Goal: Task Accomplishment & Management: Manage account settings

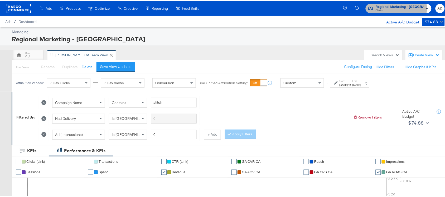
click at [401, 7] on span "Clarks" at bounding box center [400, 9] width 48 height 4
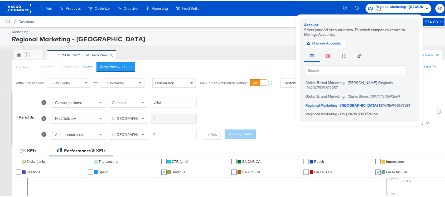
click at [327, 111] on span "Regional Marketing - US" at bounding box center [325, 113] width 40 height 4
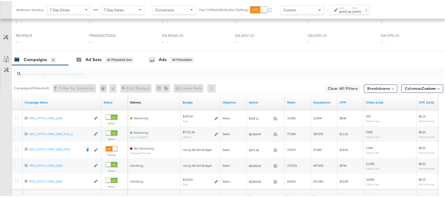
scroll to position [306, 0]
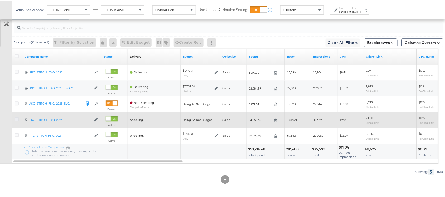
click at [16, 118] on icon at bounding box center [17, 118] width 4 height 4
click at [0, 0] on input "checkbox" at bounding box center [0, 0] width 0 height 0
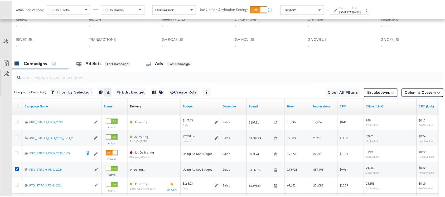
scroll to position [255, 0]
click at [90, 64] on div "Ad Sets" at bounding box center [93, 63] width 16 height 6
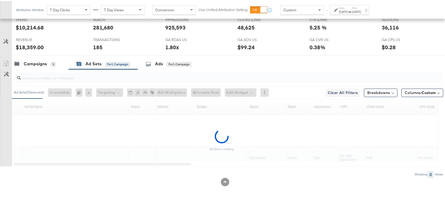
scroll to position [259, 0]
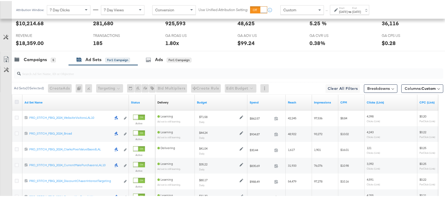
click at [16, 103] on icon at bounding box center [17, 101] width 4 height 4
click at [0, 0] on input "checkbox" at bounding box center [0, 0] width 0 height 0
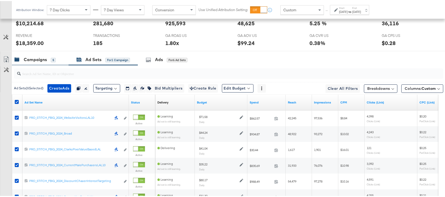
click at [30, 61] on div "Campaigns" at bounding box center [35, 59] width 23 height 6
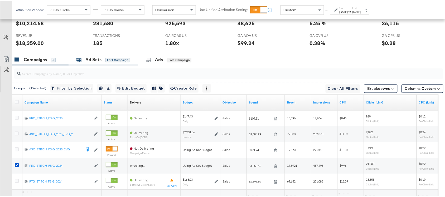
click at [93, 59] on div "Ad Sets" at bounding box center [93, 59] width 16 height 6
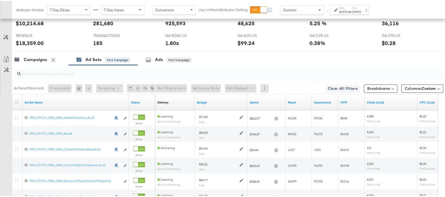
click at [16, 102] on icon at bounding box center [17, 101] width 4 height 4
click at [0, 0] on input "checkbox" at bounding box center [0, 0] width 0 height 0
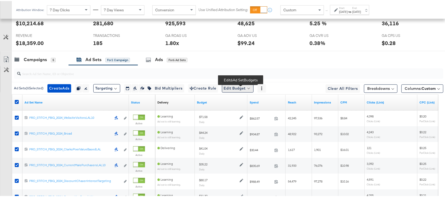
click at [246, 88] on button "Edit Budget" at bounding box center [238, 87] width 32 height 8
click at [247, 105] on span "Edit Ad Set Budget" at bounding box center [239, 101] width 30 height 7
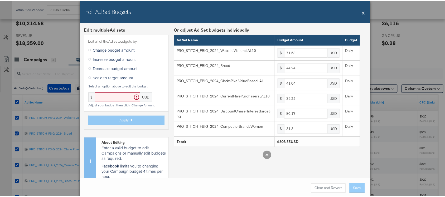
click at [362, 12] on button "X" at bounding box center [363, 12] width 3 height 11
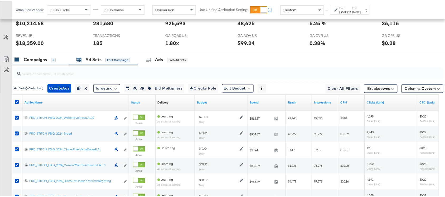
click at [40, 61] on div "Campaigns" at bounding box center [35, 59] width 23 height 6
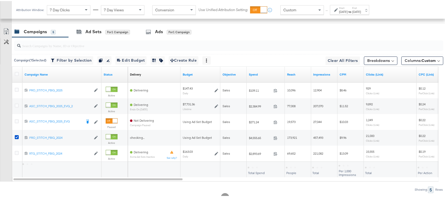
scroll to position [287, 0]
click at [89, 32] on div "Ad Sets" at bounding box center [93, 31] width 16 height 6
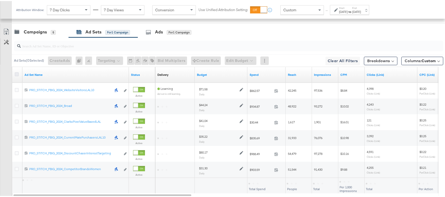
click at [16, 75] on icon at bounding box center [17, 73] width 4 height 4
click at [0, 0] on input "checkbox" at bounding box center [0, 0] width 0 height 0
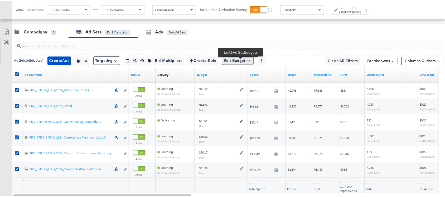
click at [246, 63] on button "Edit Budget" at bounding box center [238, 60] width 32 height 8
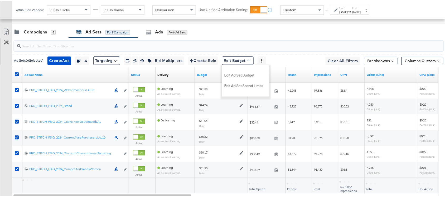
click at [307, 47] on input "search" at bounding box center [213, 43] width 384 height 10
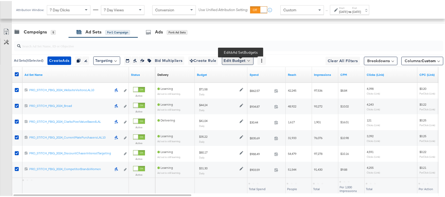
click at [247, 61] on button "Edit Budget" at bounding box center [238, 60] width 32 height 8
click at [247, 74] on span "Edit Ad Set Budget" at bounding box center [239, 73] width 30 height 7
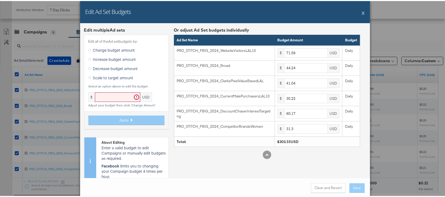
click at [362, 13] on button "X" at bounding box center [363, 12] width 3 height 11
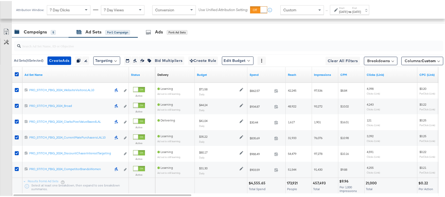
click at [29, 33] on div "Campaigns" at bounding box center [35, 31] width 23 height 6
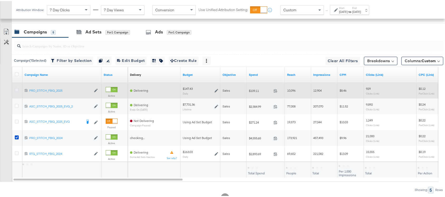
click at [17, 90] on icon at bounding box center [17, 89] width 4 height 4
click at [0, 0] on input "checkbox" at bounding box center [0, 0] width 0 height 0
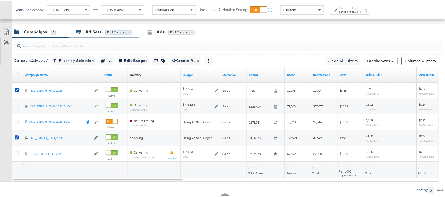
click at [89, 34] on div "Ad Sets" at bounding box center [93, 31] width 16 height 6
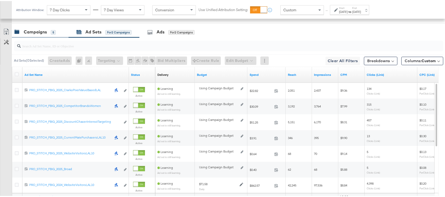
click at [26, 33] on div "Campaigns" at bounding box center [35, 31] width 23 height 6
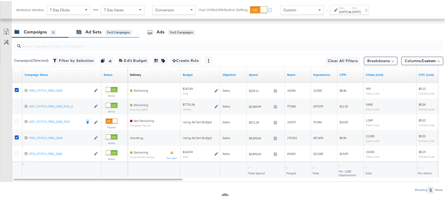
click at [94, 32] on div "Ad Sets" at bounding box center [93, 31] width 16 height 6
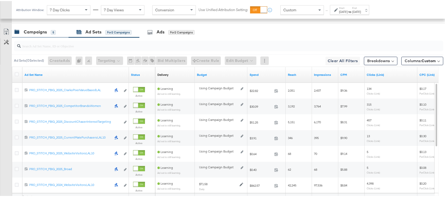
click at [32, 34] on div "Campaigns" at bounding box center [35, 31] width 23 height 6
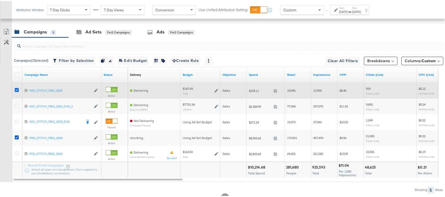
click at [15, 91] on icon at bounding box center [17, 89] width 4 height 4
click at [0, 0] on input "checkbox" at bounding box center [0, 0] width 0 height 0
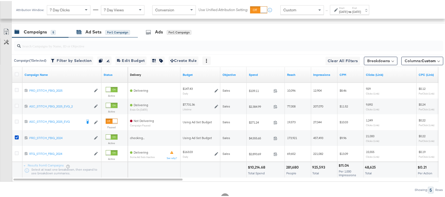
click at [94, 34] on div "Ad Sets" at bounding box center [93, 31] width 16 height 6
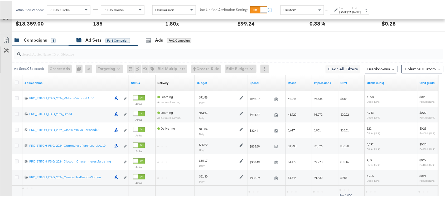
scroll to position [278, 0]
click at [26, 39] on div "Campaigns" at bounding box center [35, 40] width 23 height 6
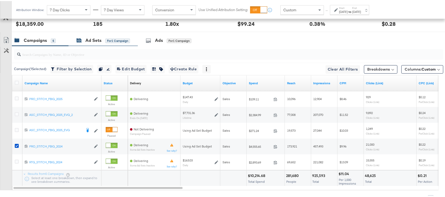
click at [93, 41] on div "Ad Sets" at bounding box center [93, 40] width 16 height 6
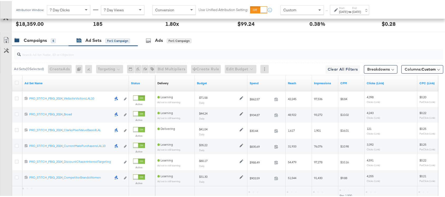
click at [32, 40] on div "Campaigns" at bounding box center [35, 40] width 23 height 6
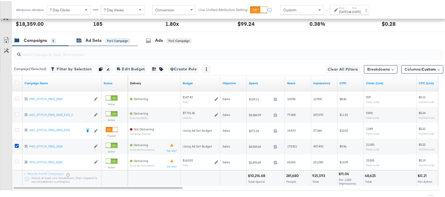
click at [91, 42] on div "Ad Sets" at bounding box center [93, 40] width 16 height 6
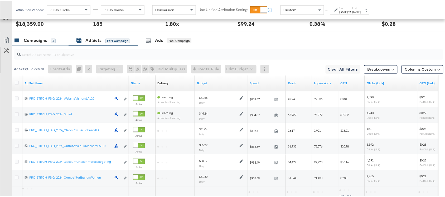
click at [31, 43] on div "Campaigns" at bounding box center [35, 40] width 23 height 6
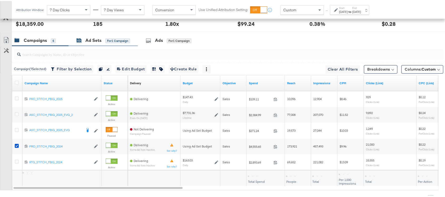
click at [90, 42] on div "Ad Sets" at bounding box center [93, 40] width 16 height 6
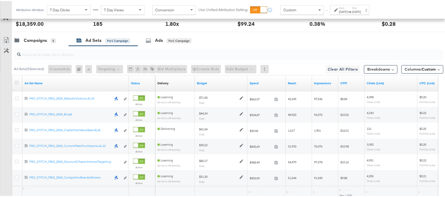
click at [17, 84] on icon at bounding box center [17, 82] width 4 height 4
click at [0, 0] on input "checkbox" at bounding box center [0, 0] width 0 height 0
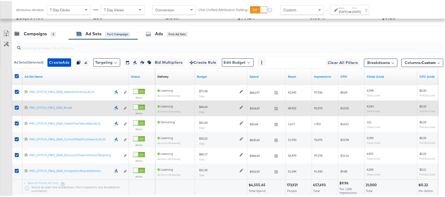
scroll to position [284, 0]
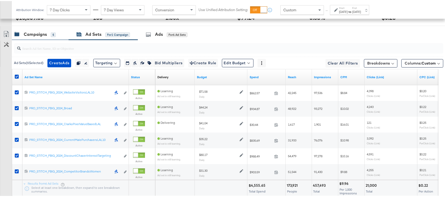
click at [35, 35] on div "Campaigns" at bounding box center [35, 34] width 23 height 6
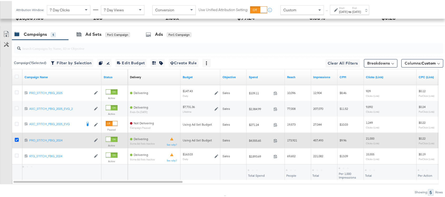
click at [16, 140] on icon at bounding box center [17, 139] width 4 height 4
click at [0, 0] on input "checkbox" at bounding box center [0, 0] width 0 height 0
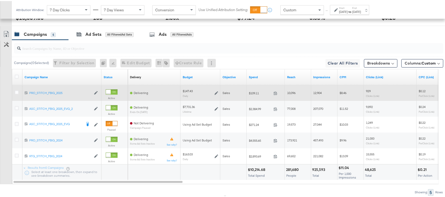
scroll to position [306, 0]
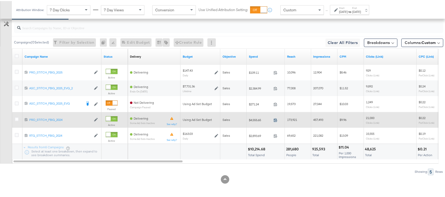
click at [275, 119] on icon at bounding box center [276, 119] width 4 height 4
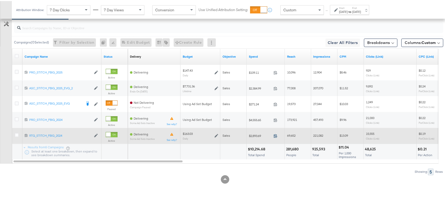
click at [275, 134] on icon at bounding box center [276, 135] width 4 height 4
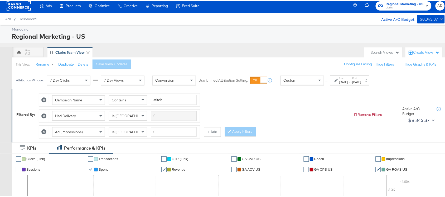
scroll to position [0, 0]
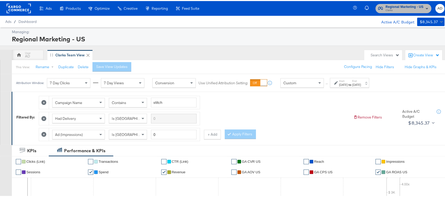
click at [392, 8] on span "Clarks" at bounding box center [405, 9] width 38 height 4
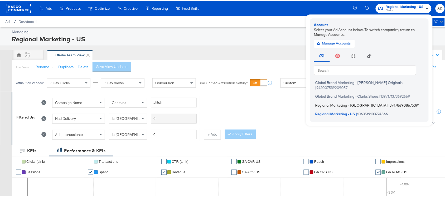
click at [330, 102] on span "Regional Marketing - CA" at bounding box center [351, 104] width 72 height 4
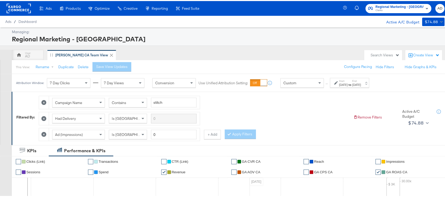
click at [18, 11] on rect at bounding box center [19, 7] width 24 height 9
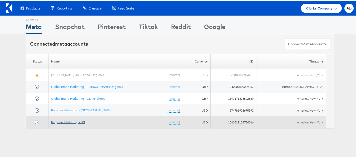
click at [66, 122] on link "Regional Marketing - US" at bounding box center [68, 121] width 34 height 4
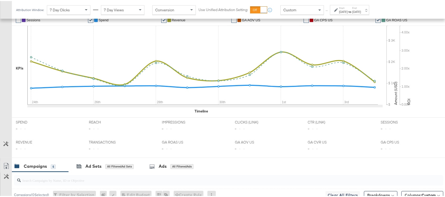
scroll to position [272, 0]
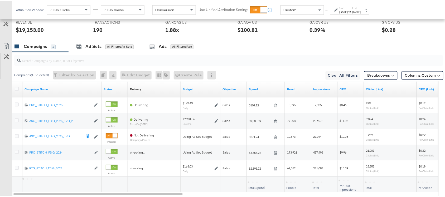
click at [345, 13] on div "[DATE]" at bounding box center [343, 11] width 9 height 4
